Goal: Task Accomplishment & Management: Manage account settings

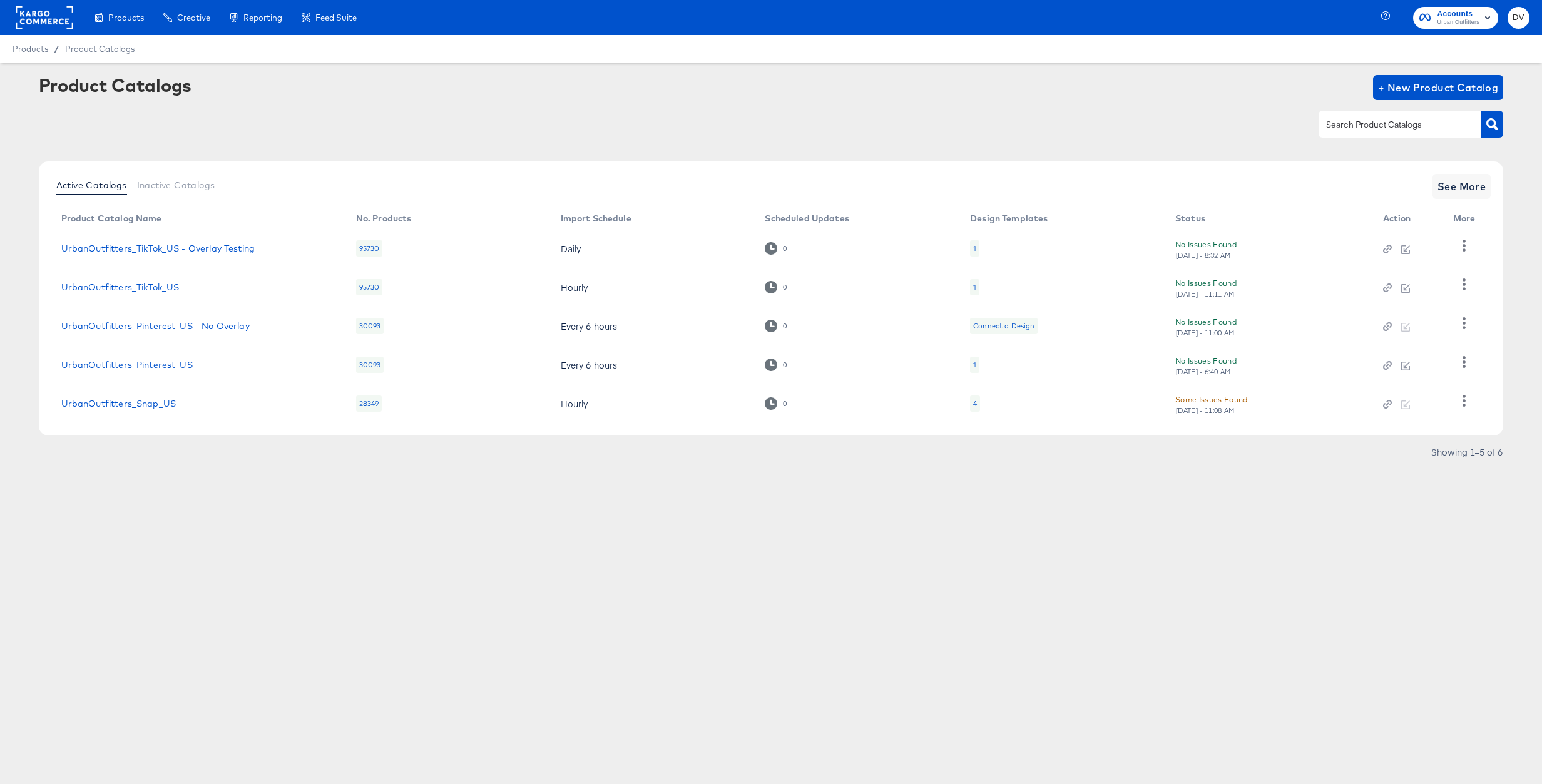
click at [33, 26] on rect at bounding box center [44, 17] width 57 height 22
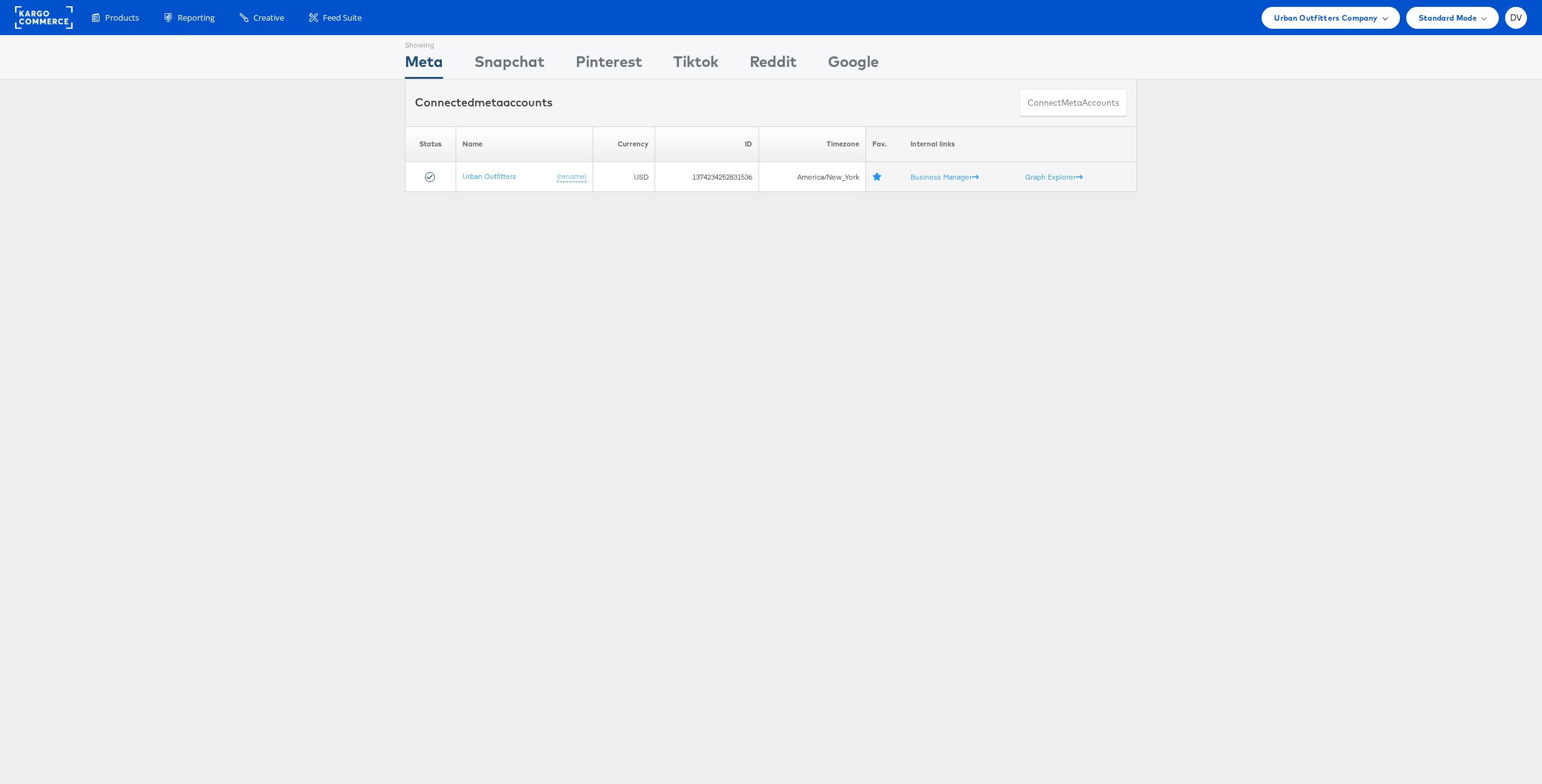
click at [1363, 20] on span "Urban Outfitters Company" at bounding box center [1325, 18] width 103 height 13
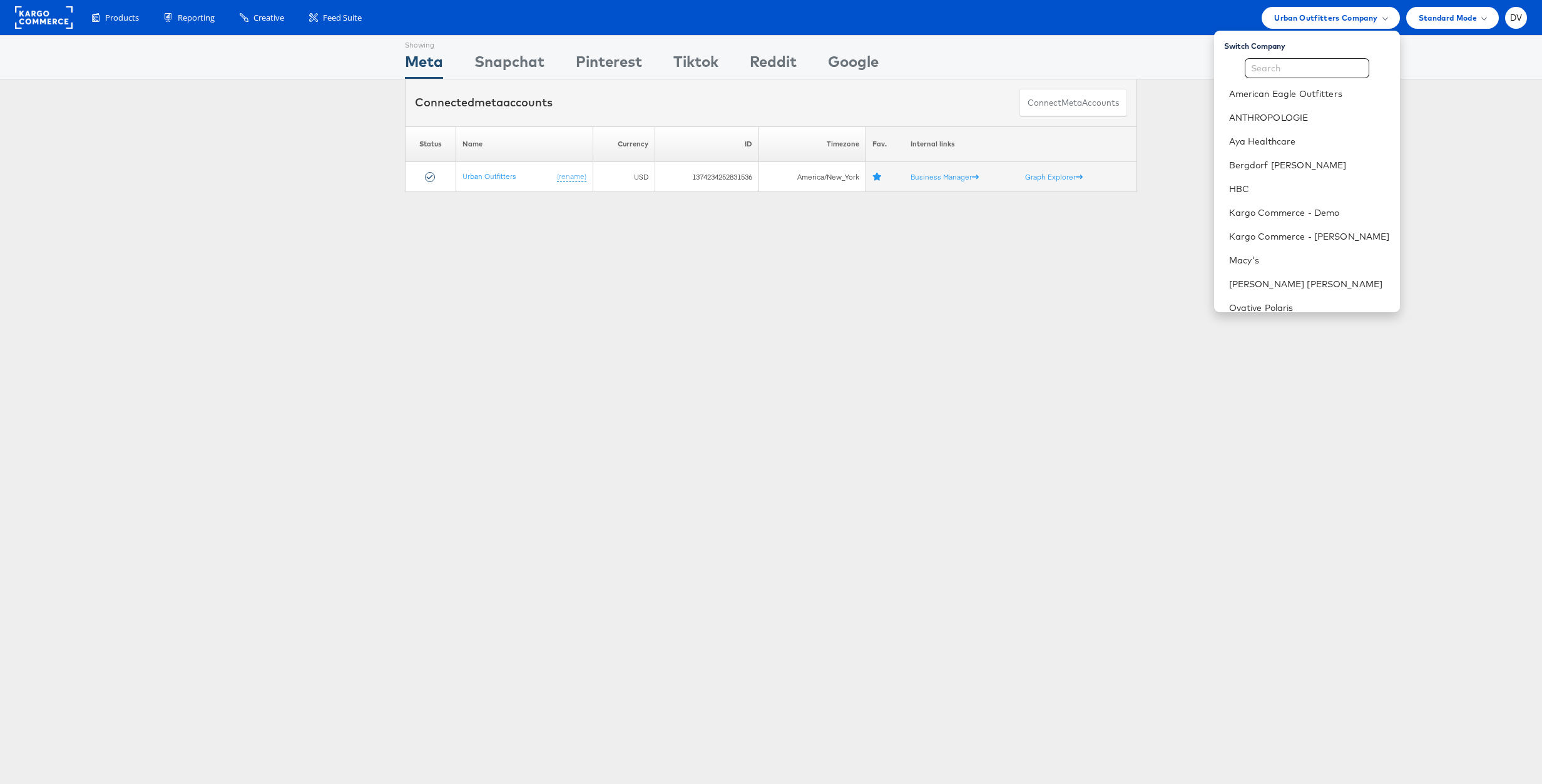
scroll to position [176, 0]
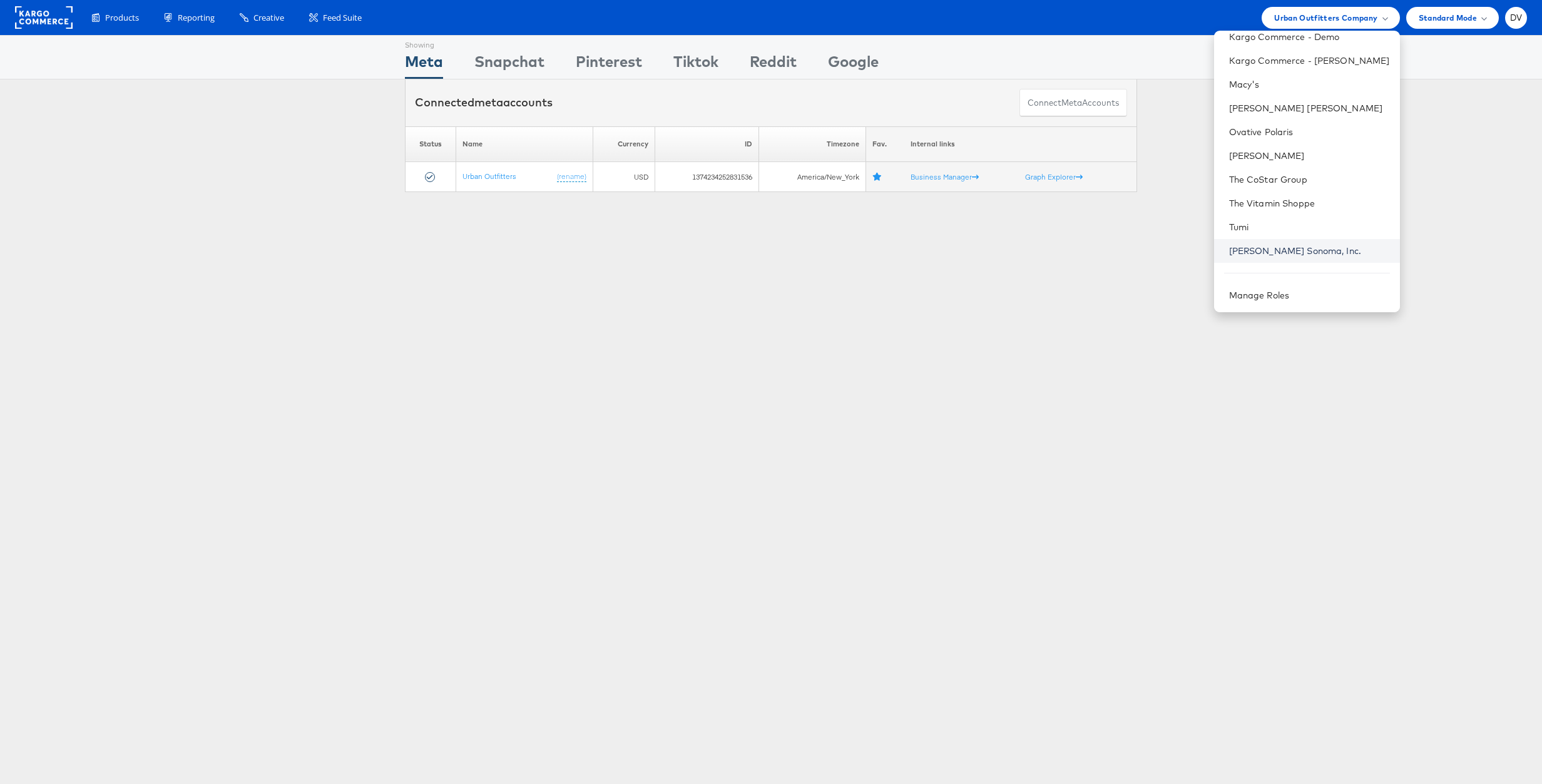
click at [1282, 247] on link "Williams Sonoma, Inc." at bounding box center [1309, 250] width 161 height 12
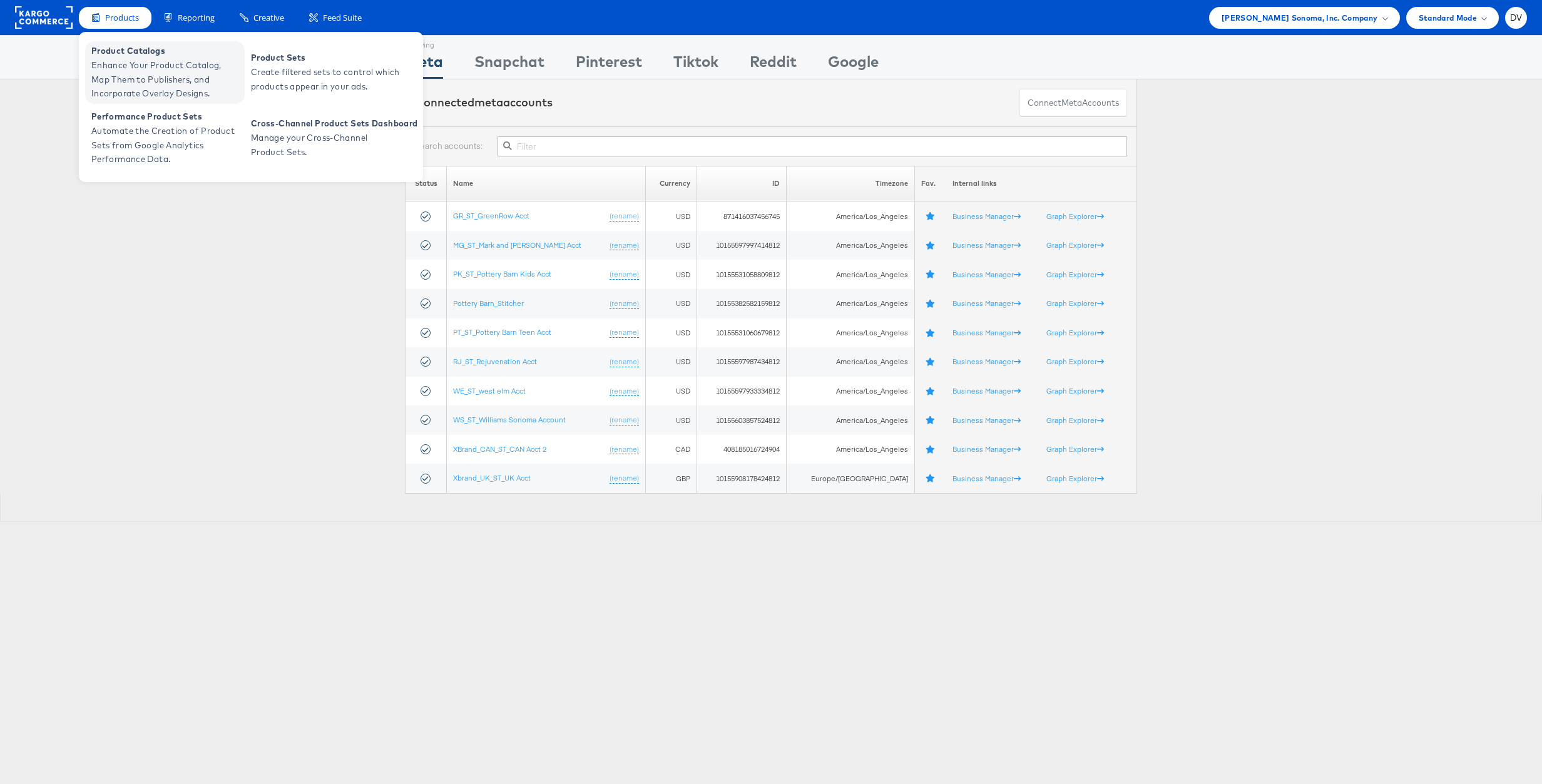
click at [123, 59] on span "Enhance Your Product Catalog, Map Them to Publishers, and Incorporate Overlay D…" at bounding box center [166, 79] width 150 height 43
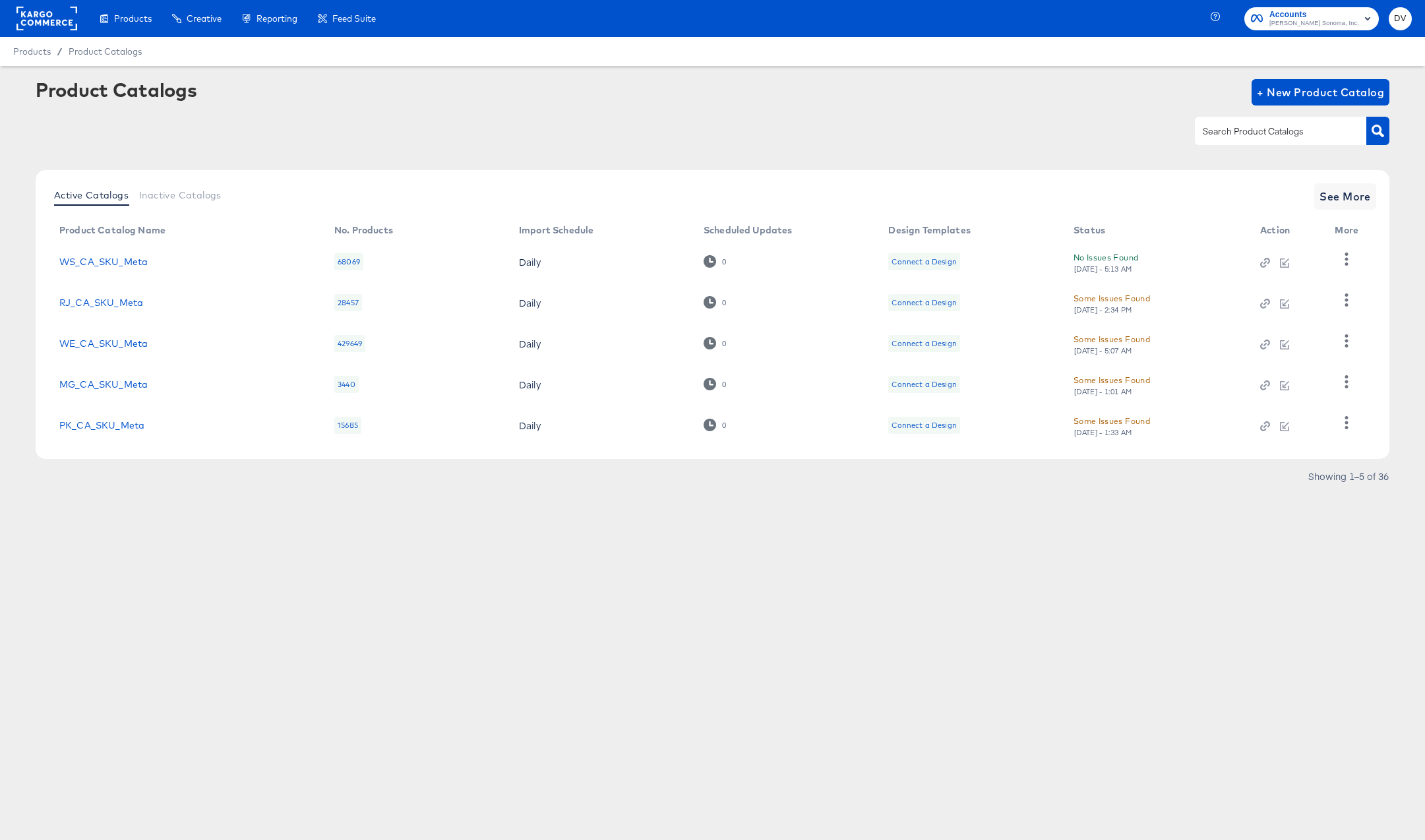
click at [1241, 146] on div "Product Catalogs + New Product Catalog" at bounding box center [712, 119] width 1353 height 80
click at [1242, 141] on div at bounding box center [1280, 130] width 171 height 27
type input "K"
type input "PK"
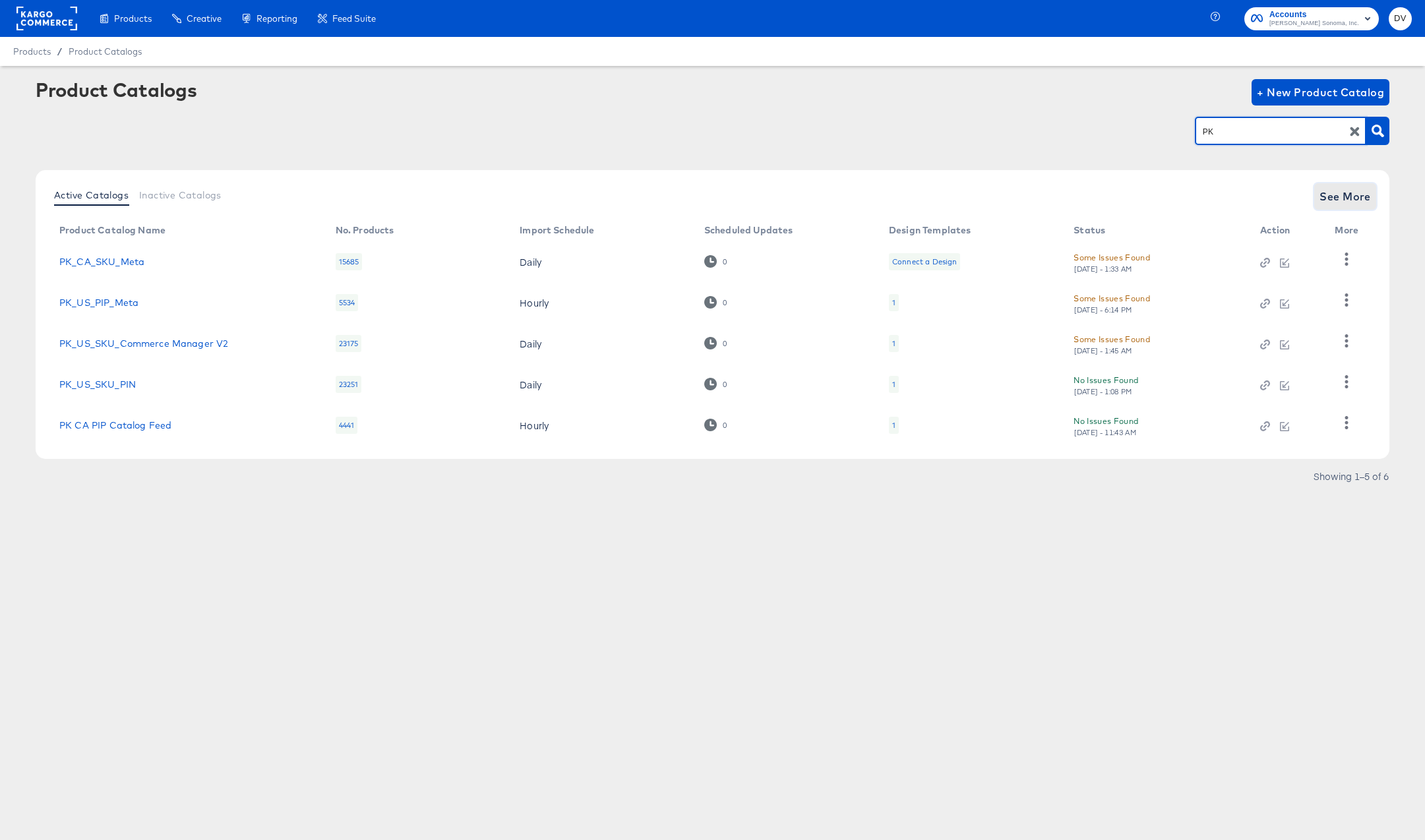
click at [1325, 188] on span "See More" at bounding box center [1345, 196] width 51 height 19
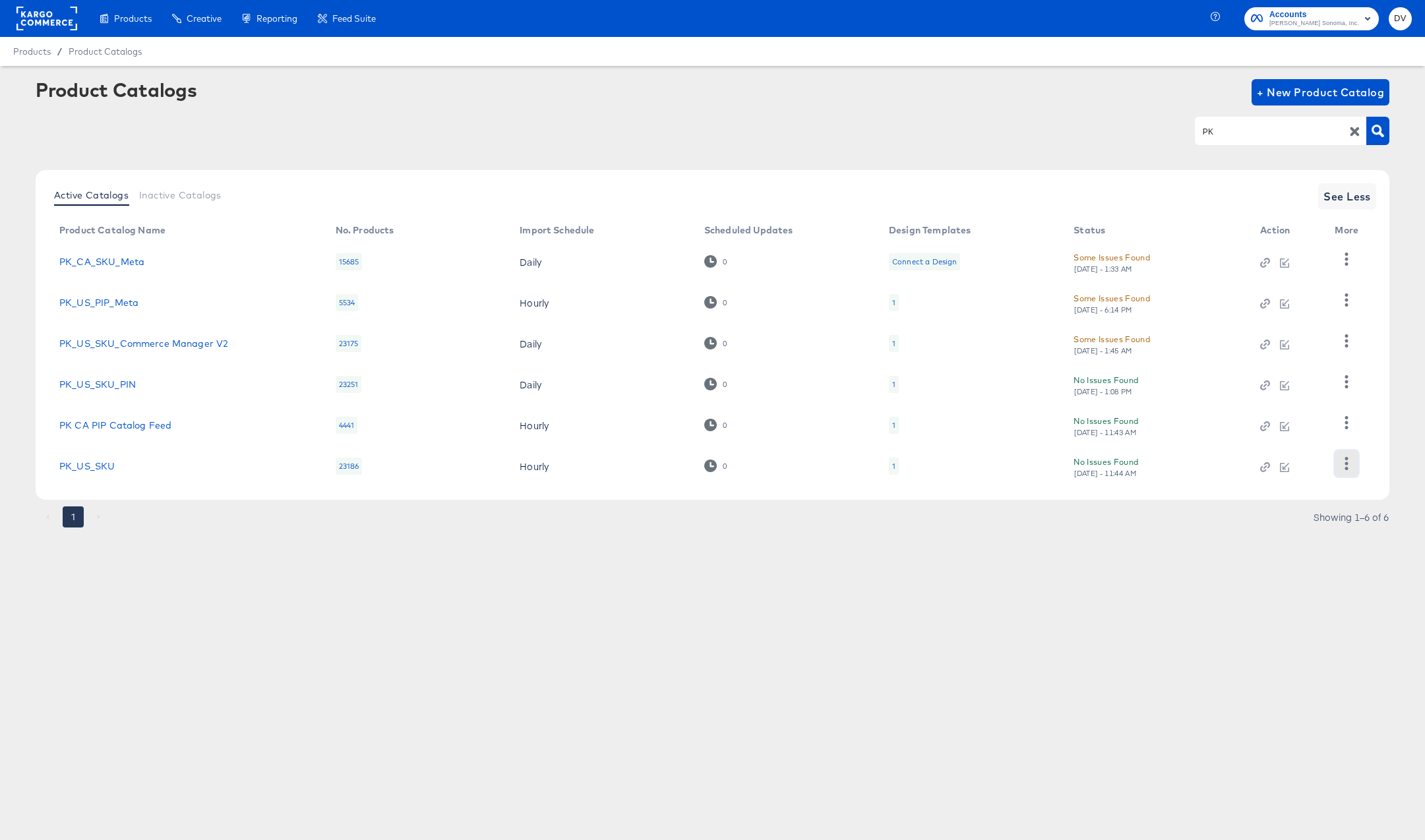
click at [1342, 468] on icon "button" at bounding box center [1346, 463] width 13 height 13
click at [1273, 422] on div "Pause" at bounding box center [1292, 418] width 132 height 21
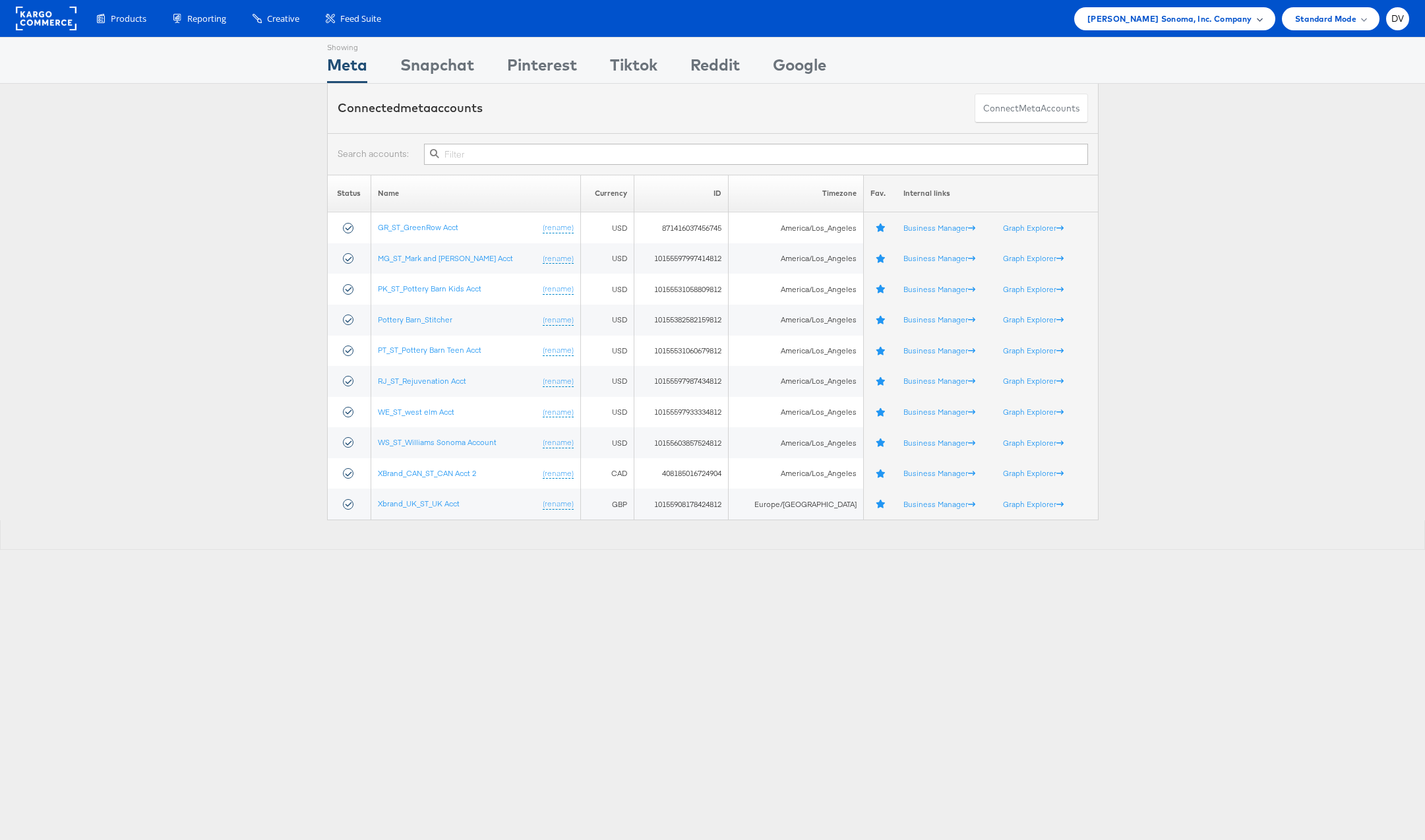
click at [1227, 16] on span "Williams Sonoma, Inc. Company" at bounding box center [1169, 19] width 165 height 14
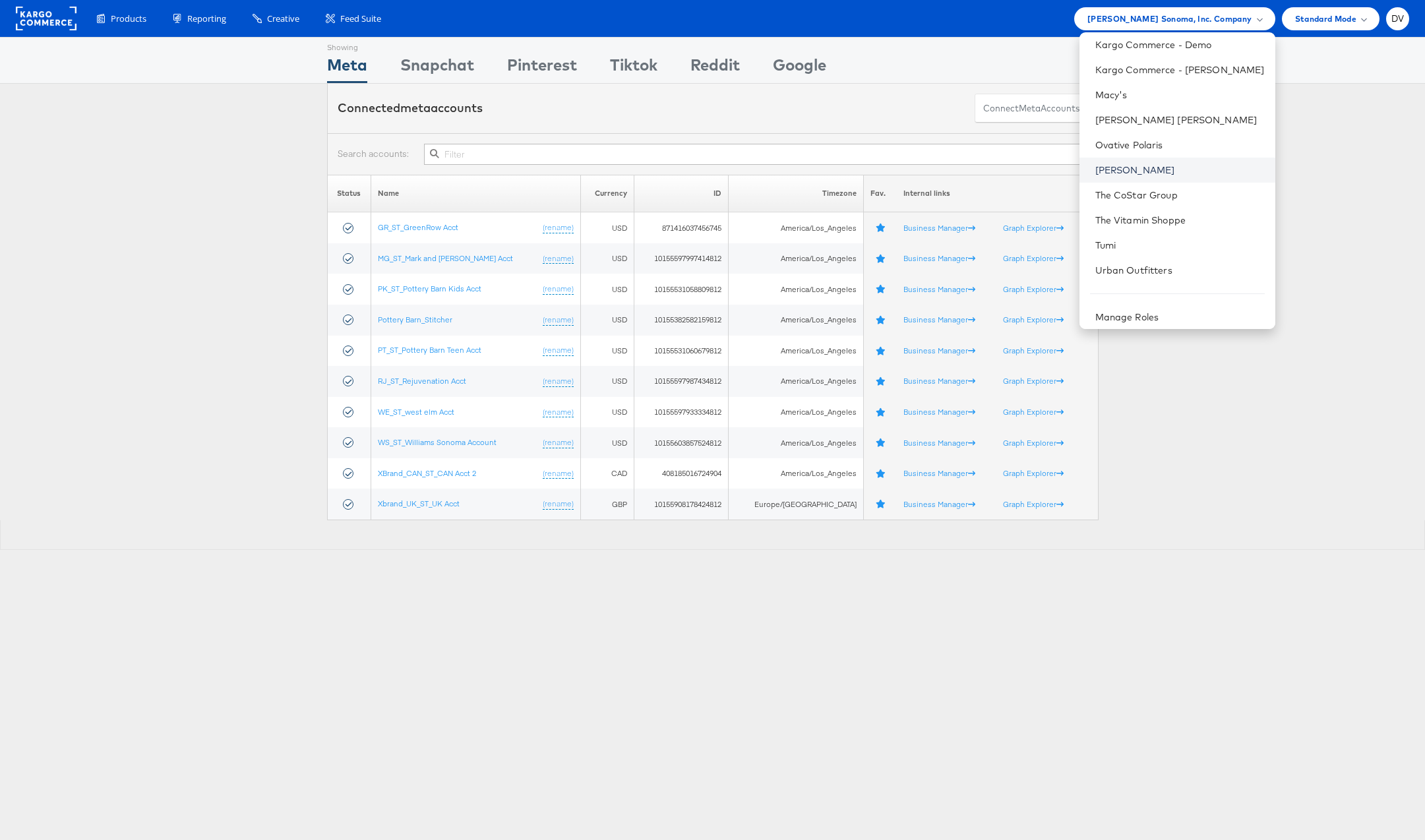
scroll to position [185, 0]
click at [1149, 235] on link "Tumi" at bounding box center [1180, 239] width 170 height 13
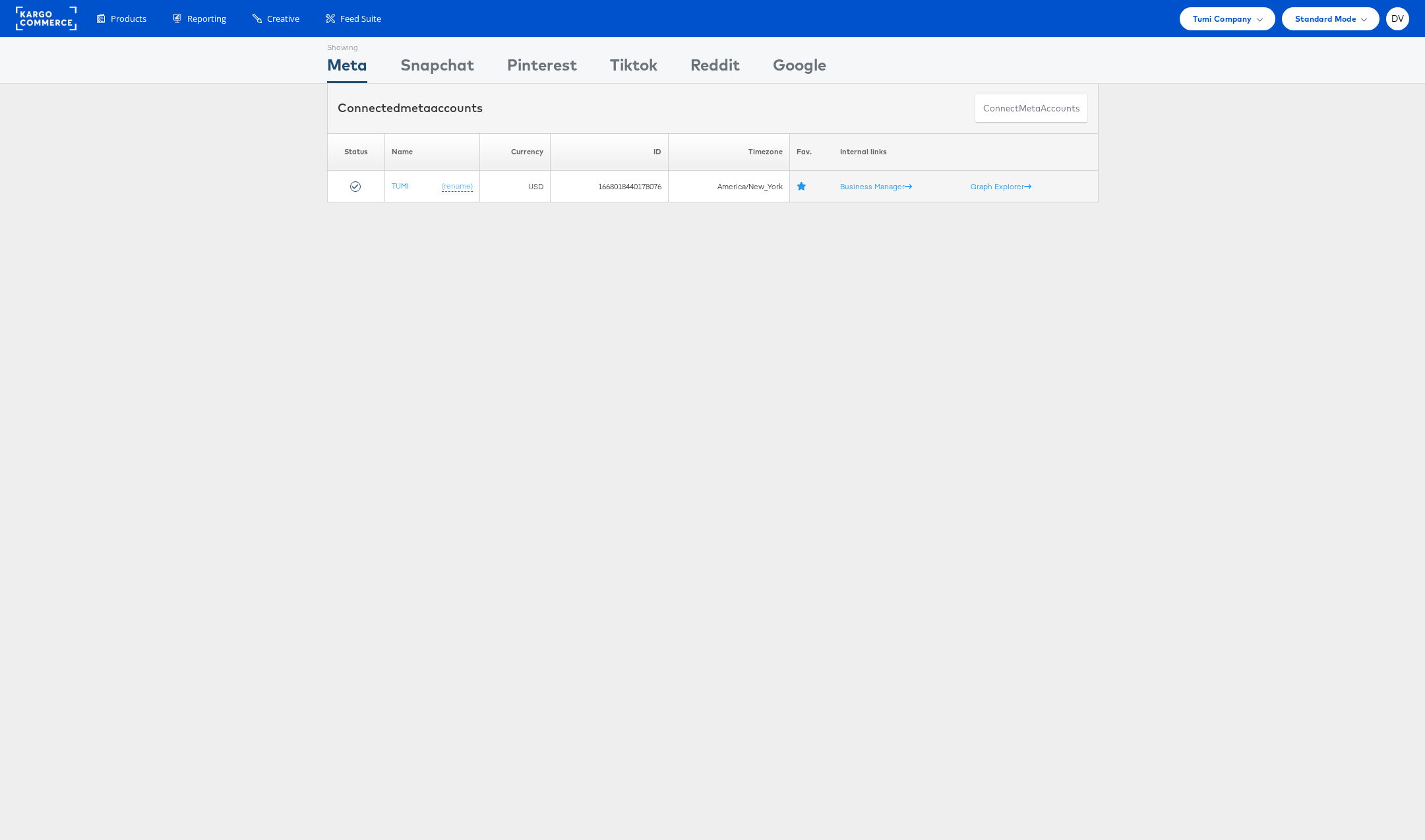
click at [381, 239] on div "Showing Meta Showing Snapchat Showing Pinterest Showing Tiktok Showing Reddit S…" at bounding box center [712, 366] width 1425 height 659
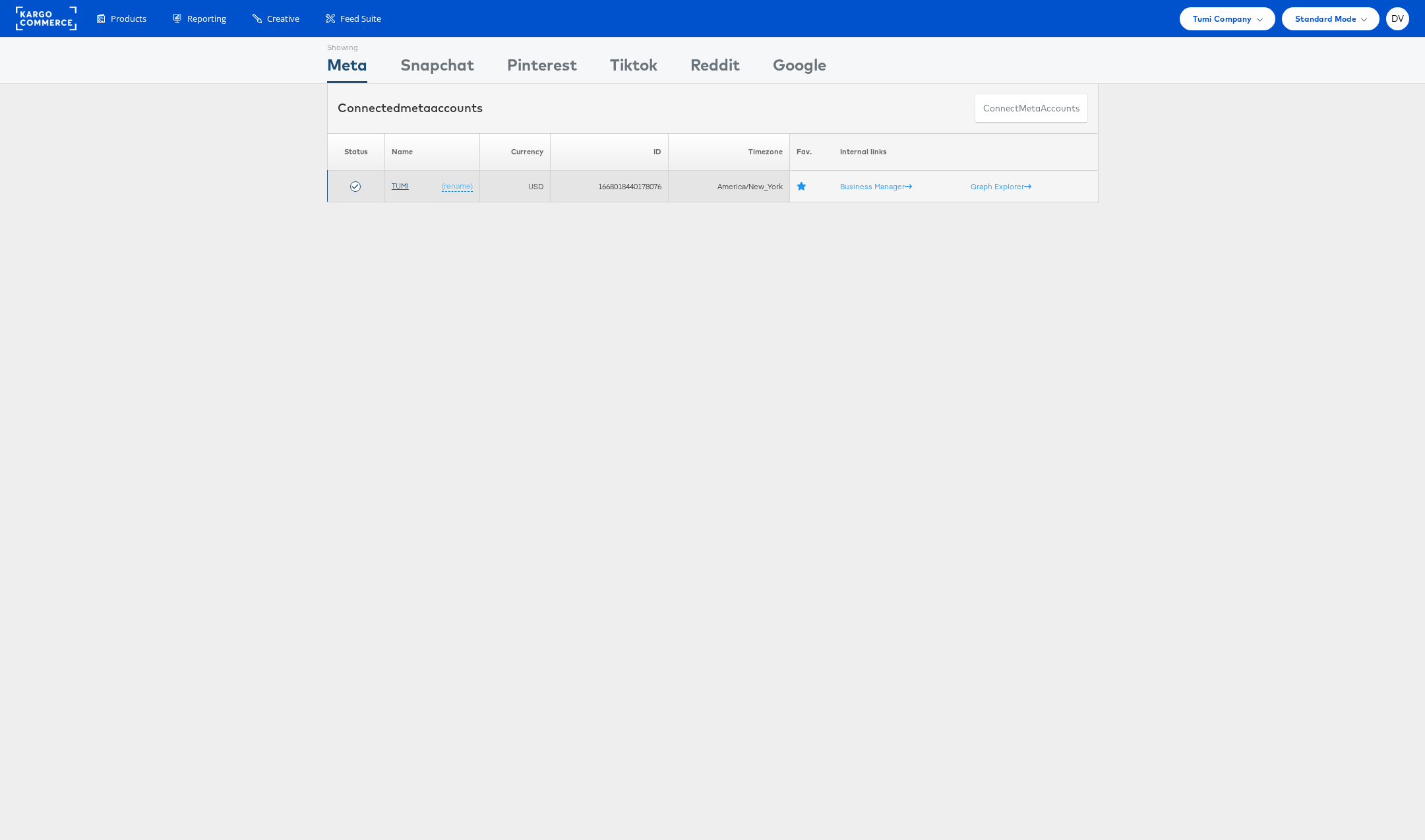
click at [402, 186] on link "TUMI" at bounding box center [400, 185] width 17 height 10
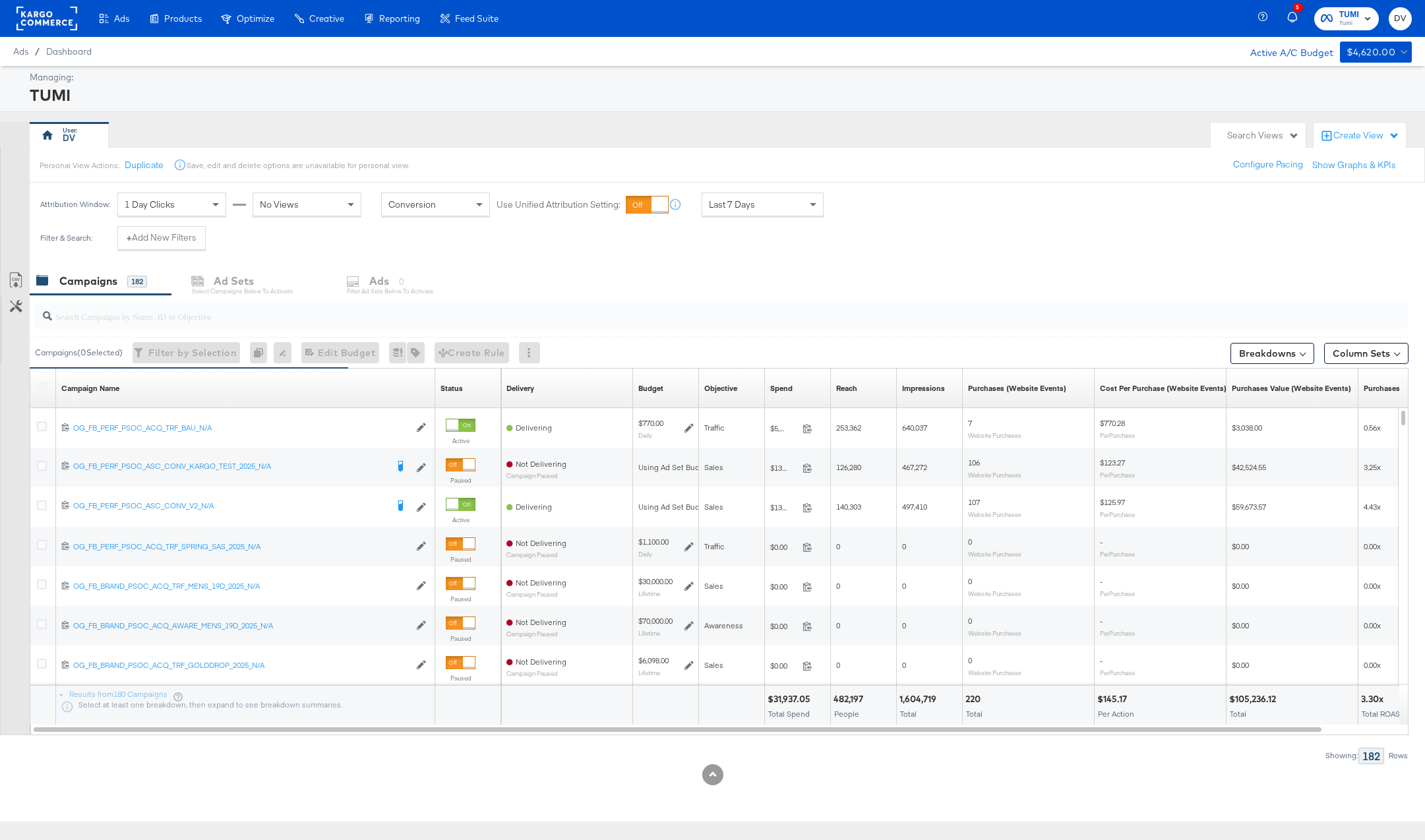
click at [1249, 141] on div "Search Views" at bounding box center [1258, 135] width 95 height 26
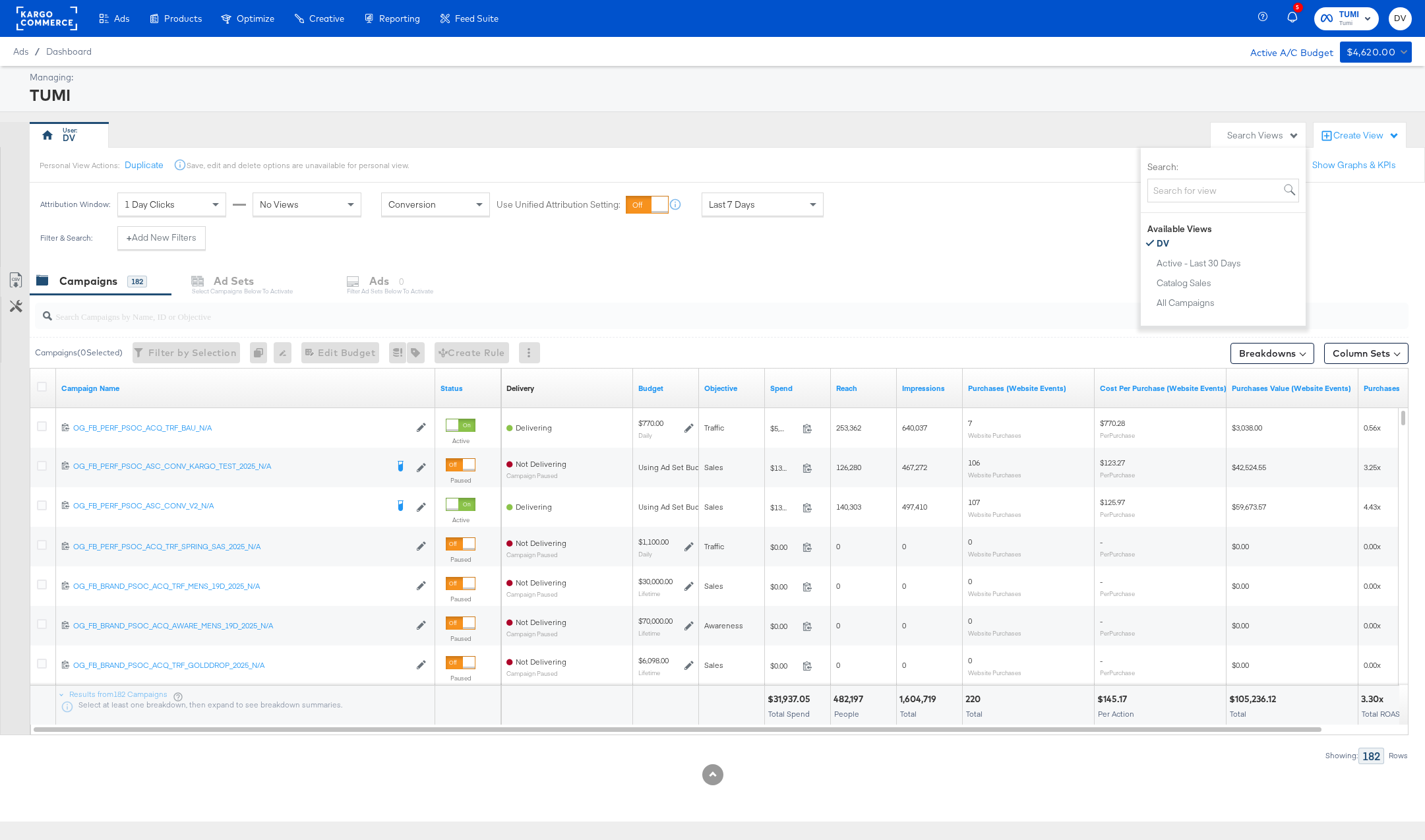
click at [1249, 141] on div "Search Views" at bounding box center [1258, 135] width 95 height 26
